Goal: Connect with others: Participate in discussion

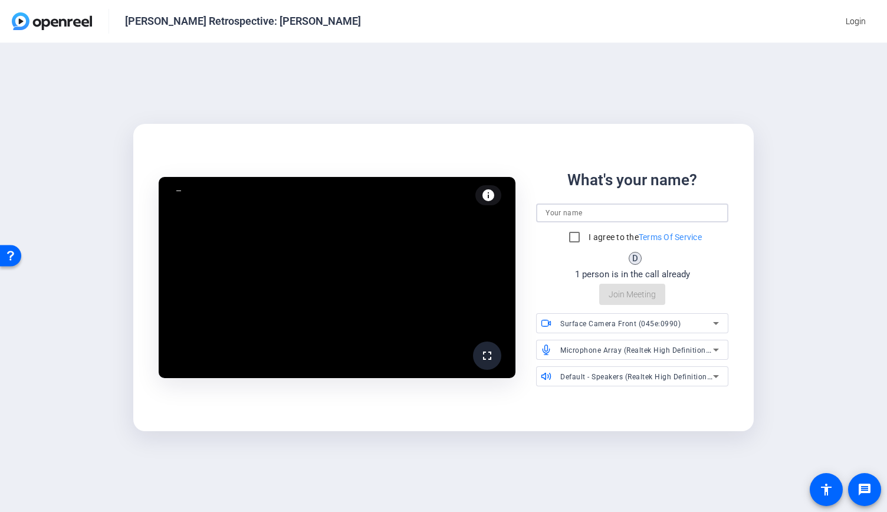
click at [474, 213] on input at bounding box center [632, 213] width 173 height 14
type input "[PERSON_NAME]"
click at [474, 234] on input "I agree to the Terms Of Service" at bounding box center [575, 237] width 24 height 24
checkbox input "true"
click at [474, 278] on span "Join Meeting" at bounding box center [632, 295] width 47 height 12
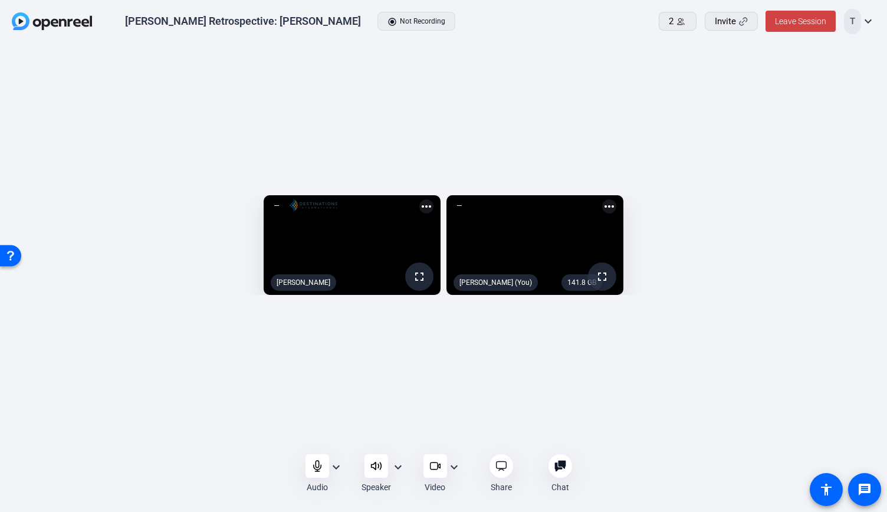
click at [474, 199] on mat-icon "more_horiz" at bounding box center [609, 206] width 14 height 14
drag, startPoint x: 664, startPoint y: 384, endPoint x: 649, endPoint y: 396, distance: 19.8
click at [474, 278] on div at bounding box center [443, 256] width 887 height 512
click at [437, 278] on icon at bounding box center [434, 466] width 8 height 7
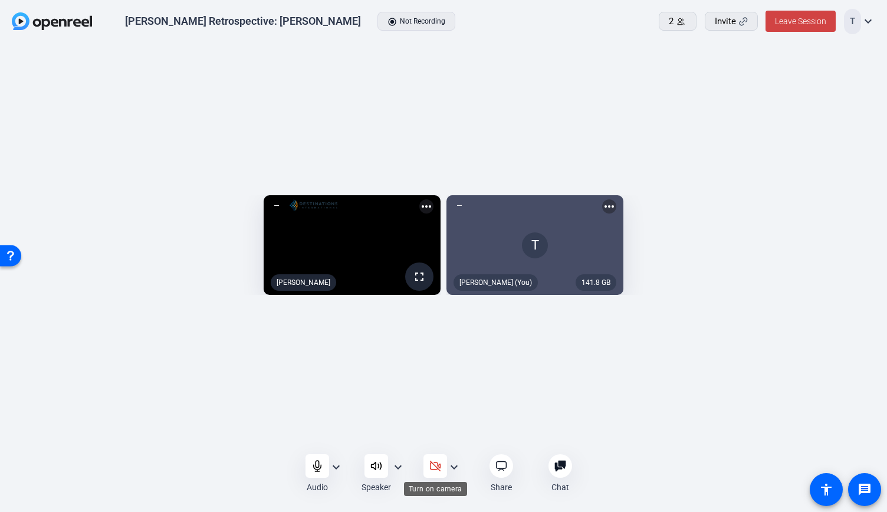
click at [438, 278] on div at bounding box center [436, 466] width 24 height 24
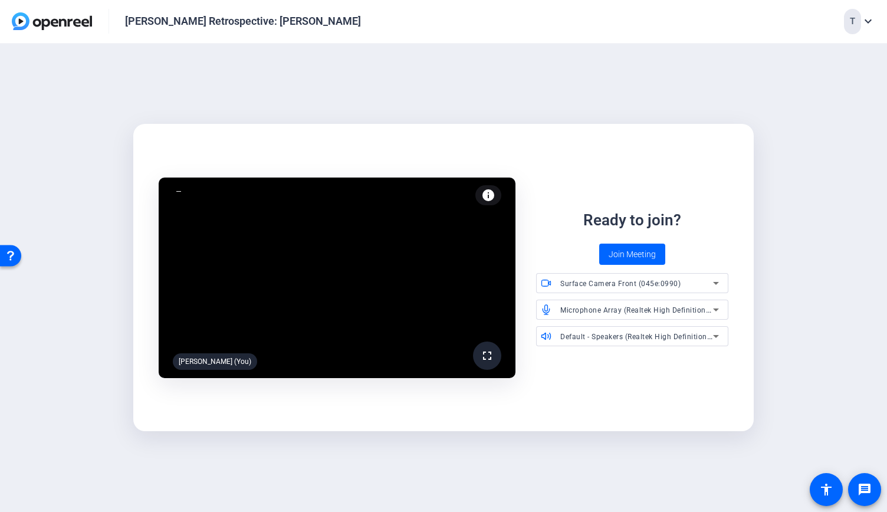
click at [474, 184] on div "fullscreen [PERSON_NAME] (You) info Test your audio and video Ready to join? Jo…" at bounding box center [443, 278] width 887 height 469
